Goal: Transaction & Acquisition: Obtain resource

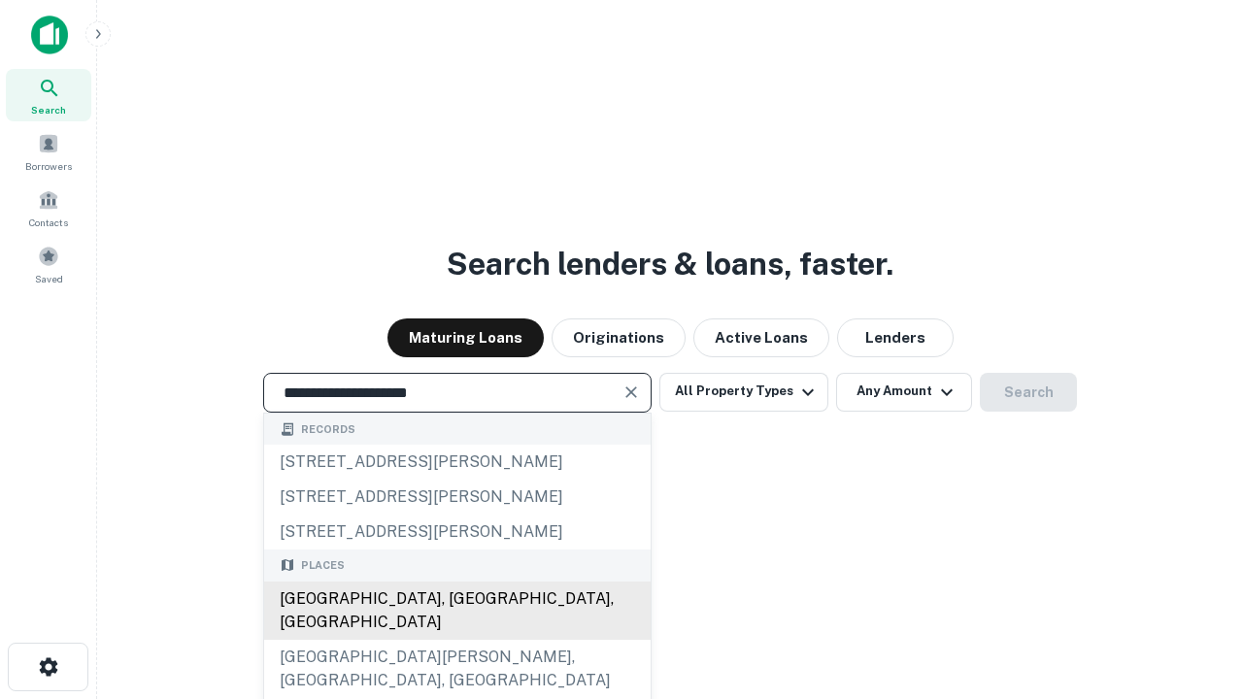
click at [457, 640] on div "[GEOGRAPHIC_DATA], [GEOGRAPHIC_DATA], [GEOGRAPHIC_DATA]" at bounding box center [457, 611] width 387 height 58
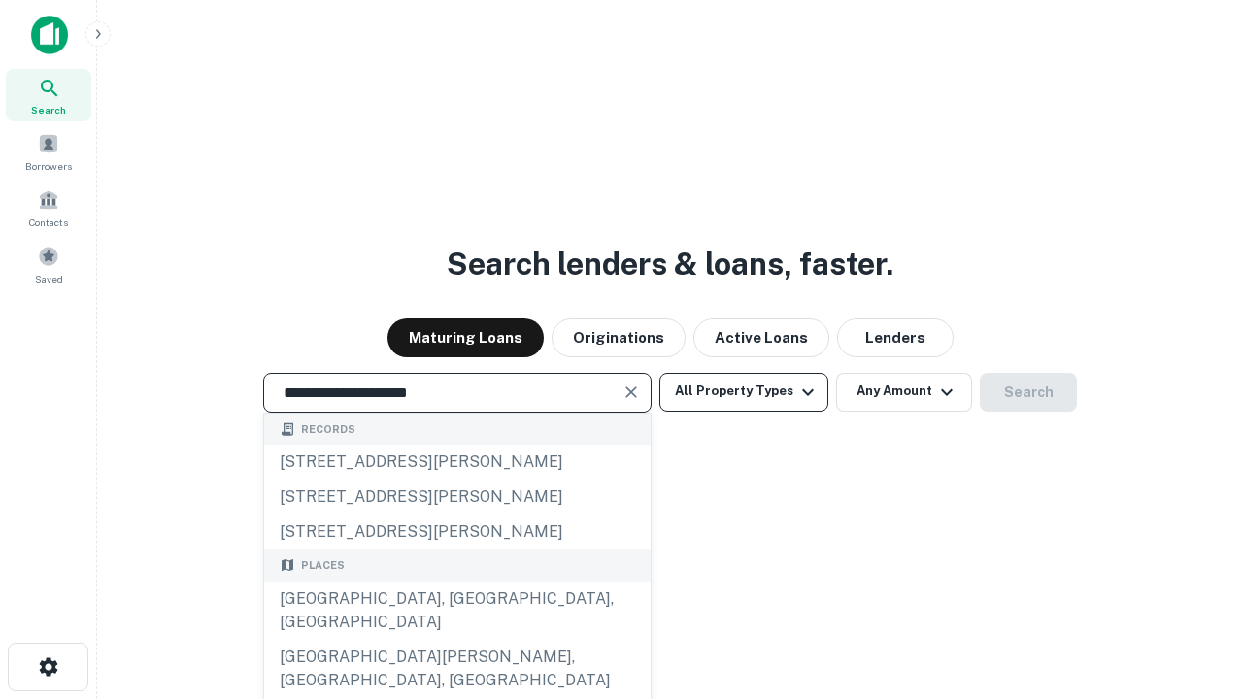
type input "**********"
click at [744, 391] on button "All Property Types" at bounding box center [744, 392] width 169 height 39
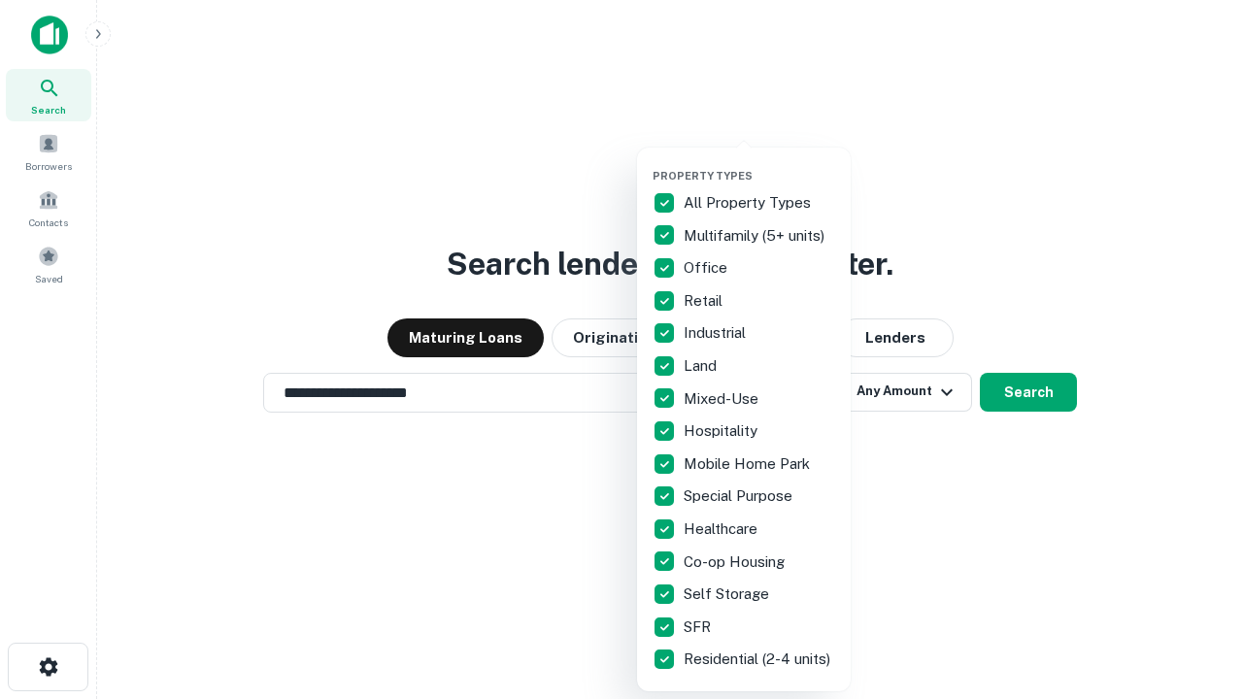
click at [760, 163] on button "button" at bounding box center [760, 163] width 214 height 1
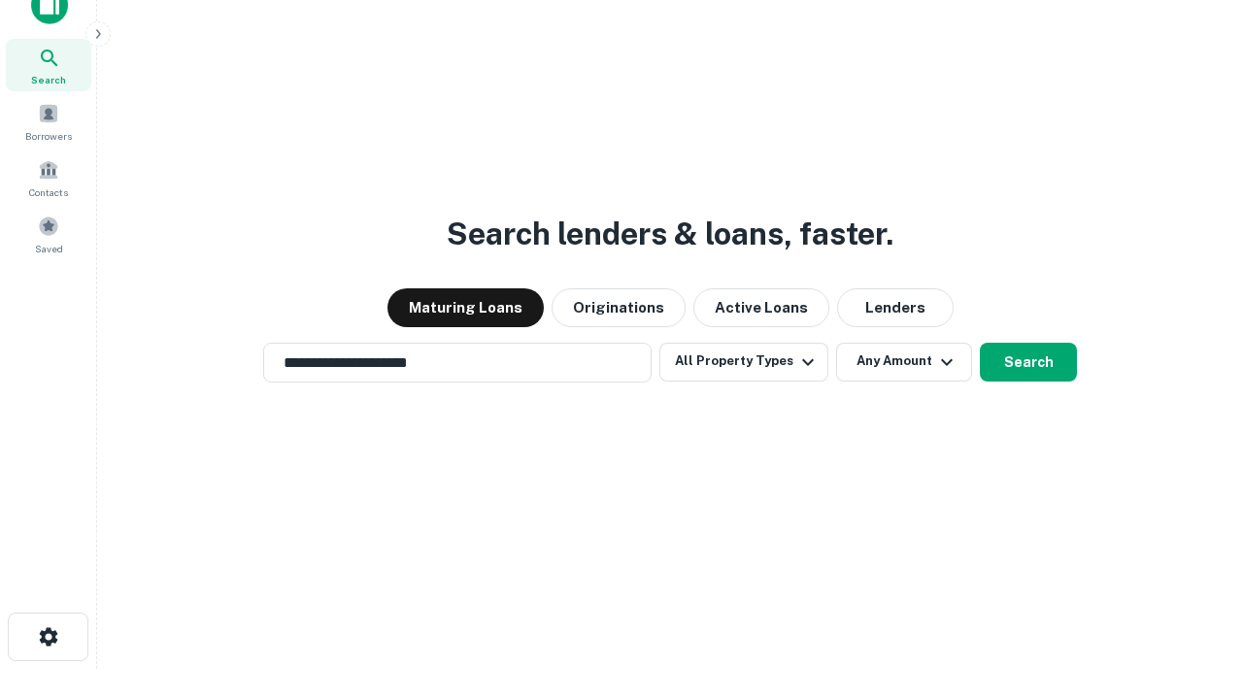
scroll to position [12, 234]
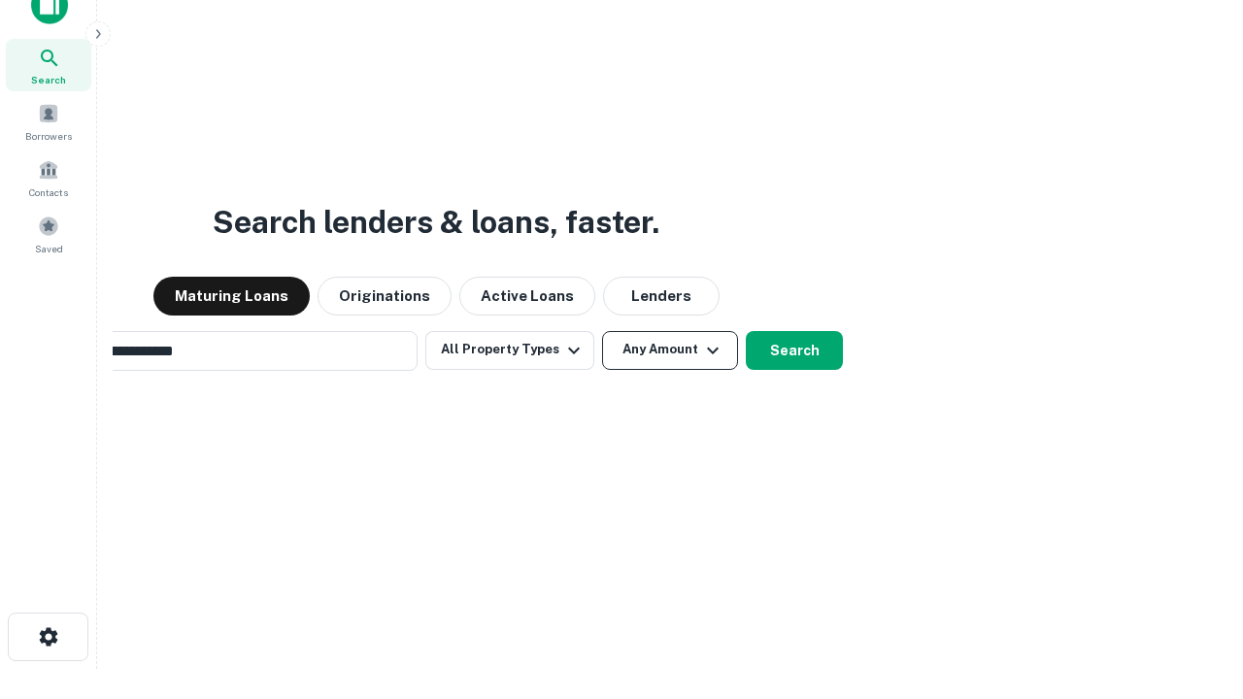
click at [602, 331] on button "Any Amount" at bounding box center [670, 350] width 136 height 39
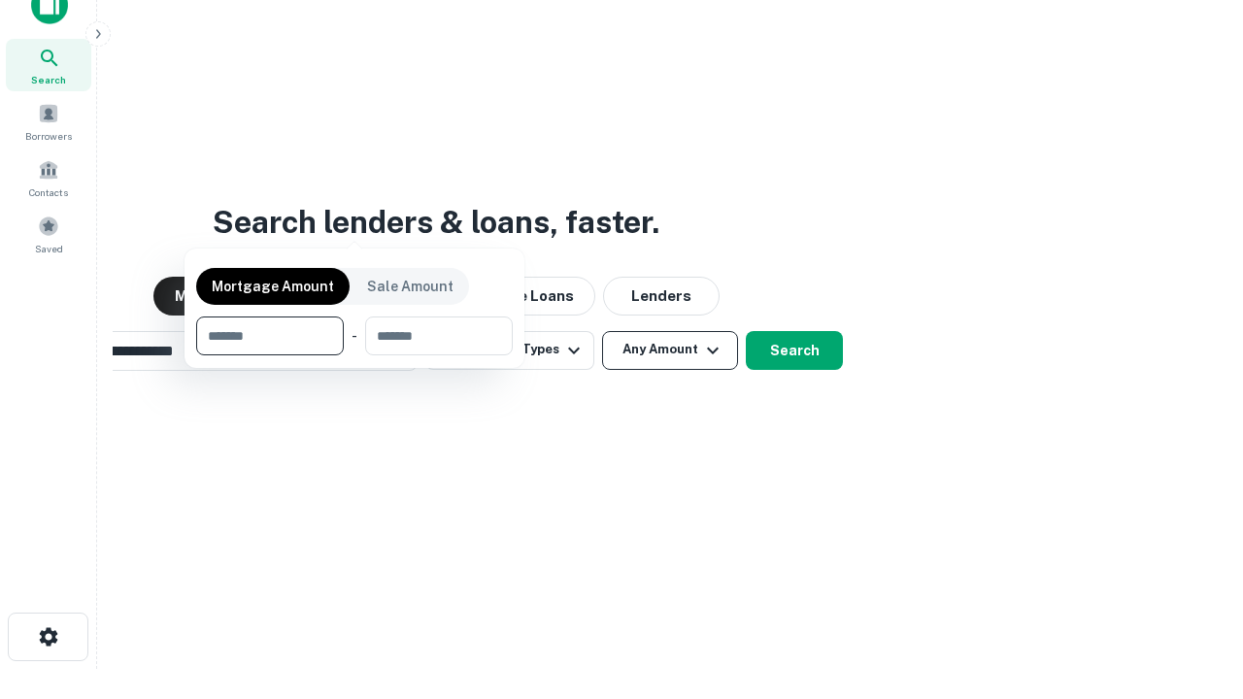
scroll to position [31, 0]
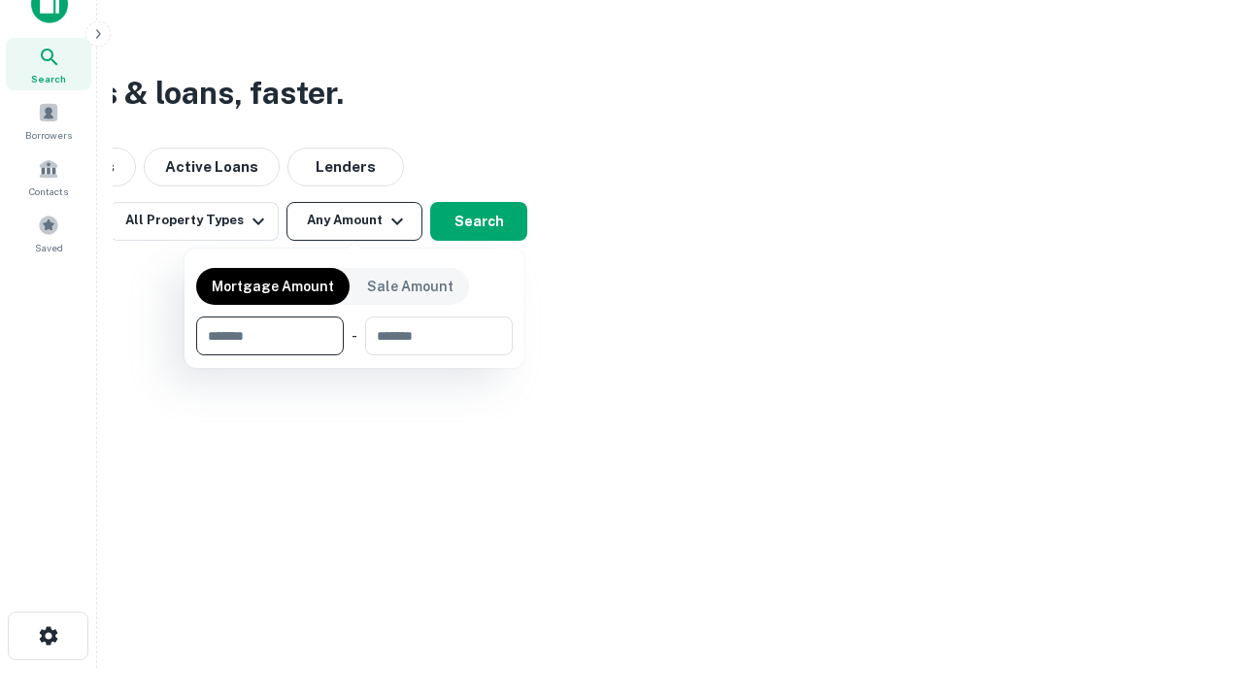
type input "*******"
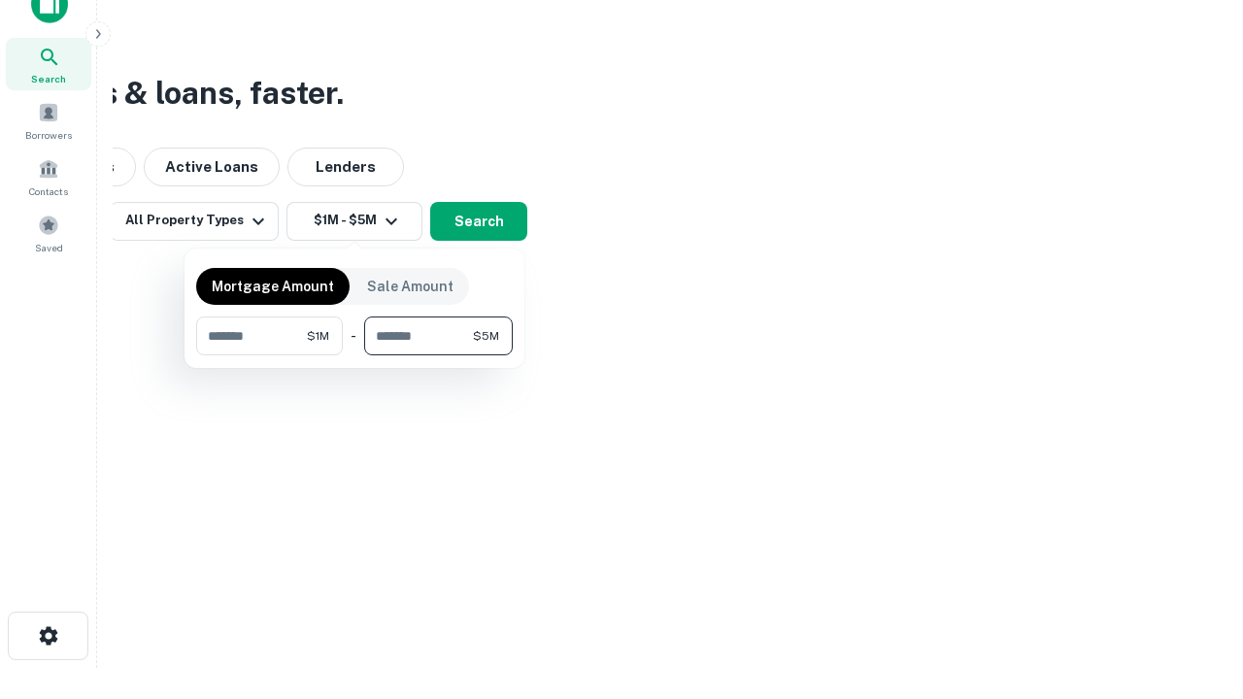
type input "*******"
click at [355, 356] on button "button" at bounding box center [354, 356] width 317 height 1
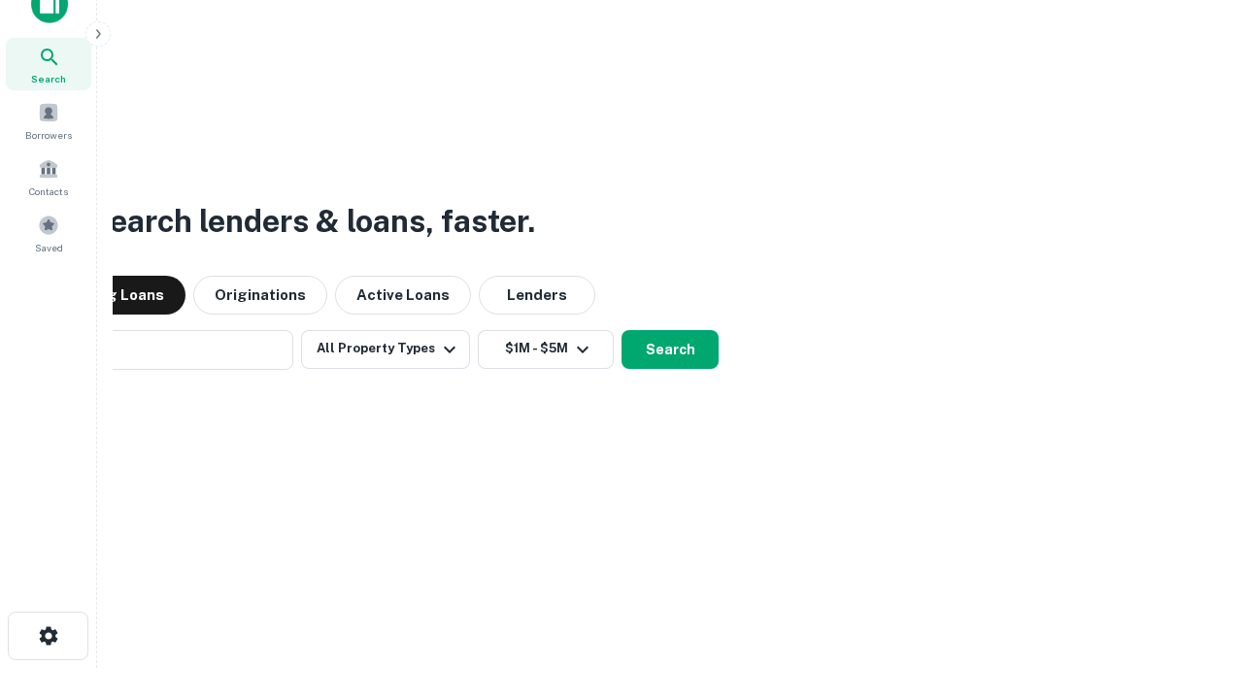
scroll to position [30, 0]
click at [622, 331] on button "Search" at bounding box center [670, 350] width 97 height 39
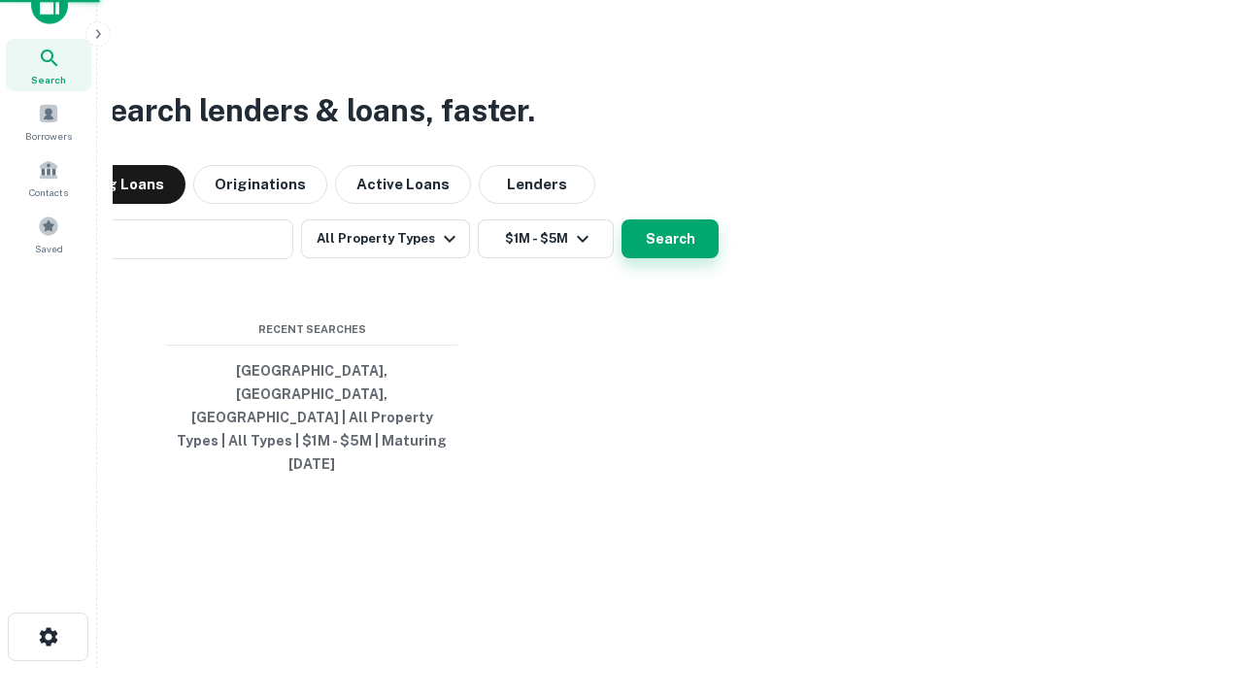
scroll to position [31, 0]
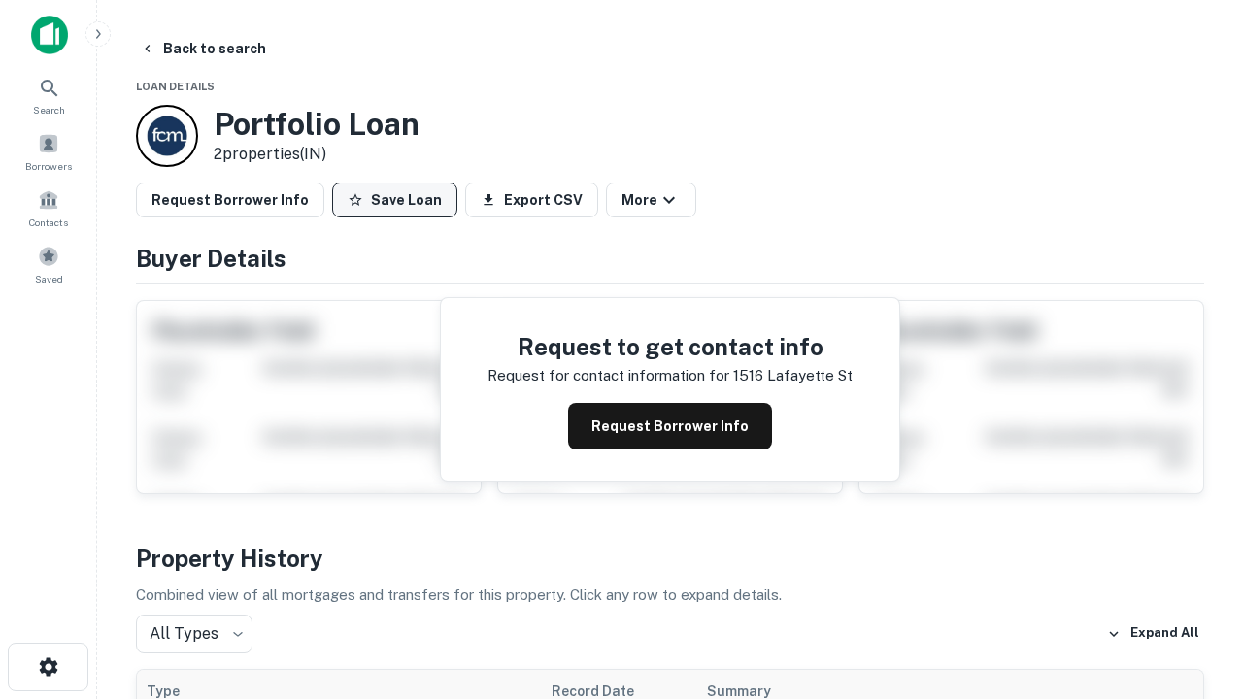
click at [394, 200] on button "Save Loan" at bounding box center [394, 200] width 125 height 35
click at [399, 200] on button "Loan Saved" at bounding box center [399, 200] width 134 height 35
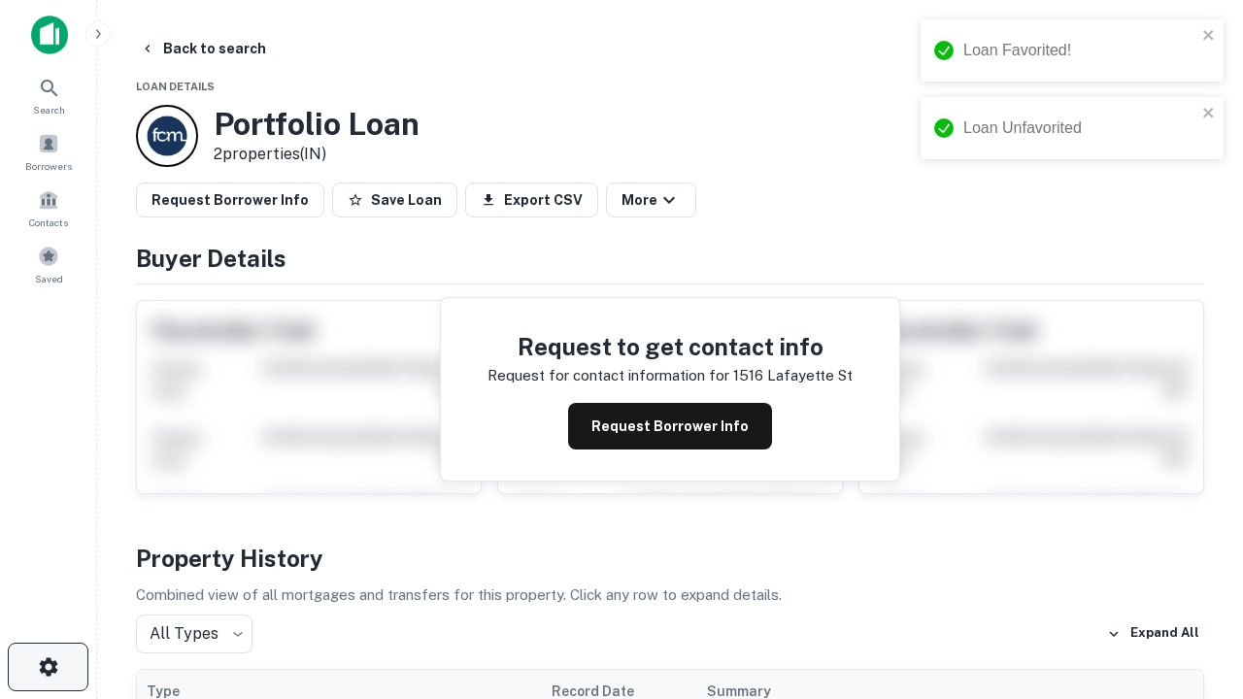
click at [48, 667] on icon "button" at bounding box center [48, 667] width 23 height 23
